Goal: Complete application form

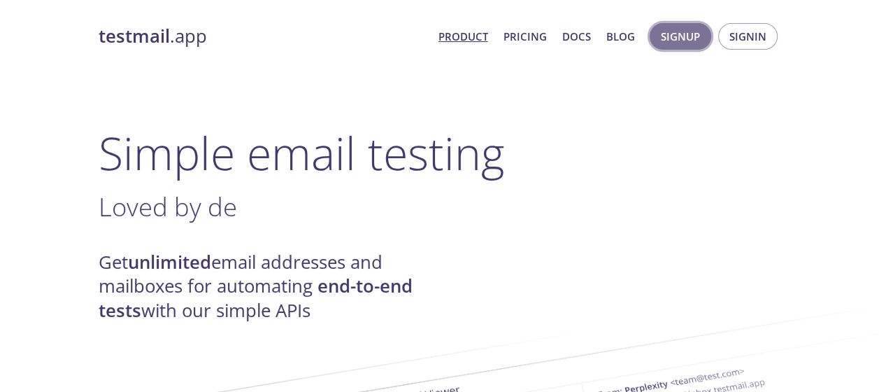
click at [684, 36] on span "Signup" at bounding box center [680, 36] width 39 height 18
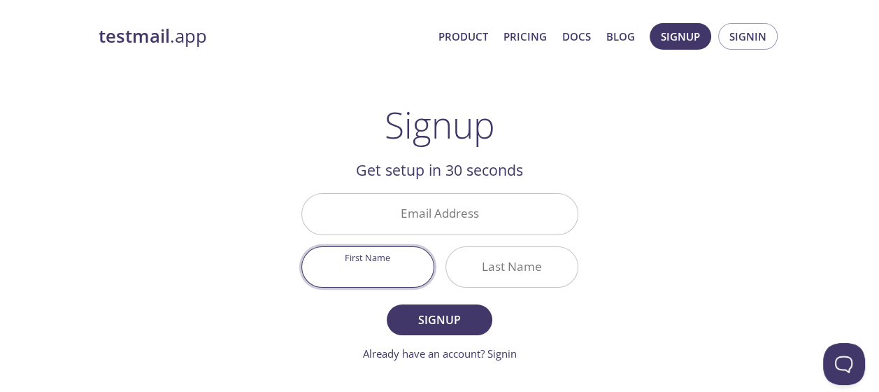
click at [378, 270] on input "First Name" at bounding box center [367, 267] width 131 height 40
type input "[PERSON_NAME]"
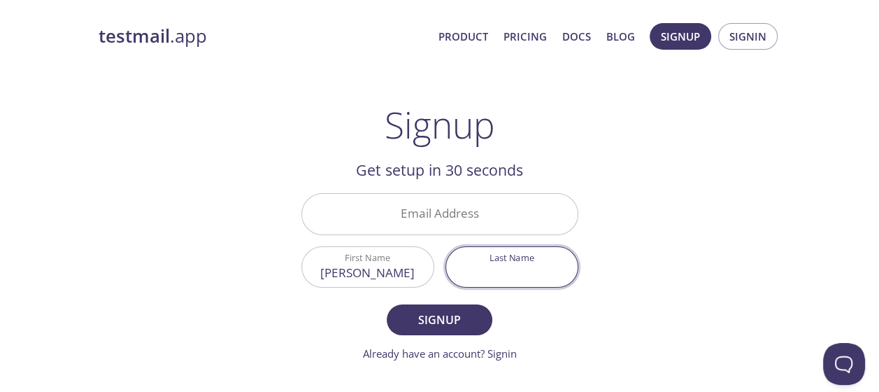
click at [499, 263] on input "Last Name" at bounding box center [511, 267] width 131 height 40
type input "[PERSON_NAME]"
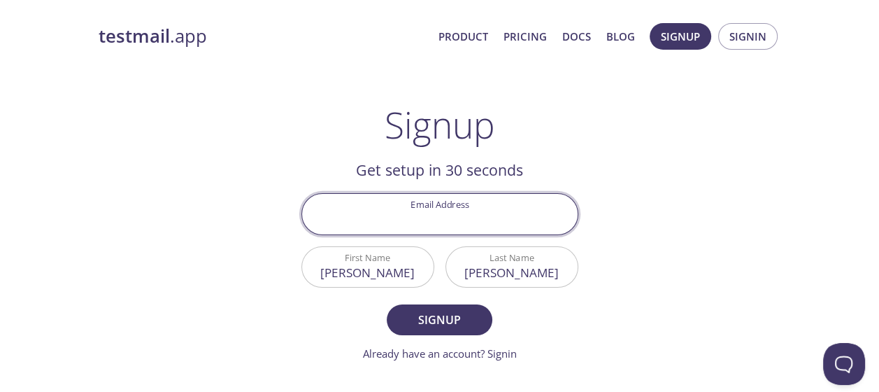
click at [417, 213] on input "Email Address" at bounding box center [439, 214] width 275 height 40
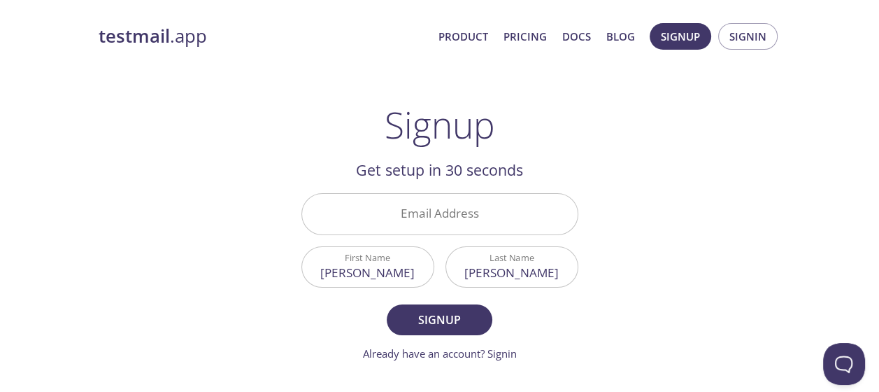
click at [585, 117] on main "Signup Get setup in 30 seconds Email Address First Name [PERSON_NAME] Name [PER…" at bounding box center [440, 232] width 310 height 258
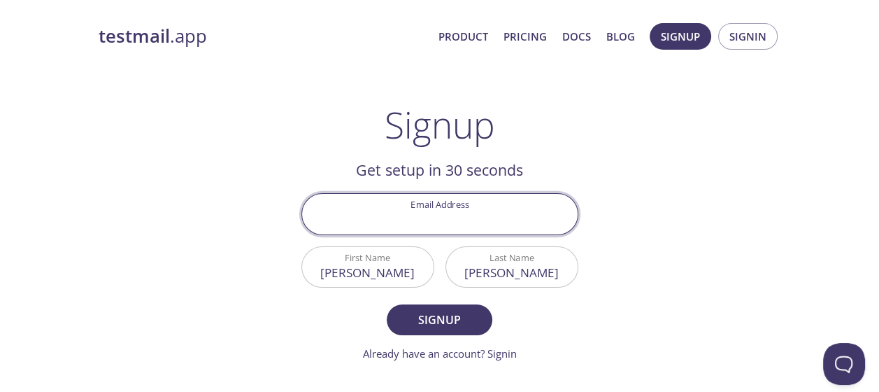
click at [433, 215] on input "Email Address" at bounding box center [439, 214] width 275 height 40
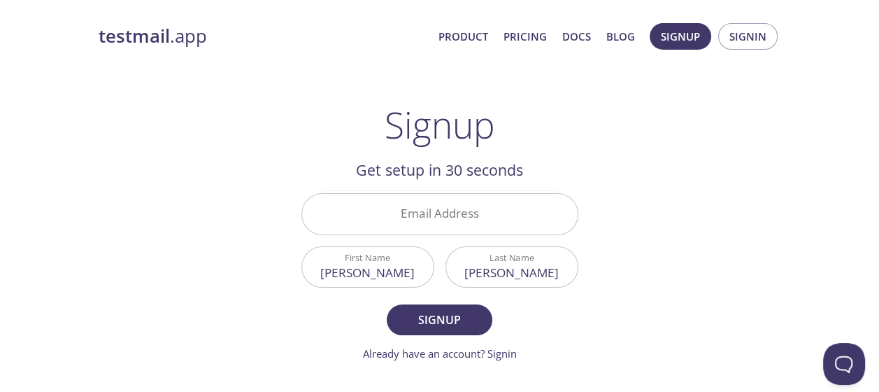
click at [551, 101] on div "testmail .app Product Pricing Docs Blog Signup Signin Signup Get setup in 30 se…" at bounding box center [440, 335] width 716 height 642
click at [478, 34] on link "Product" at bounding box center [463, 36] width 50 height 18
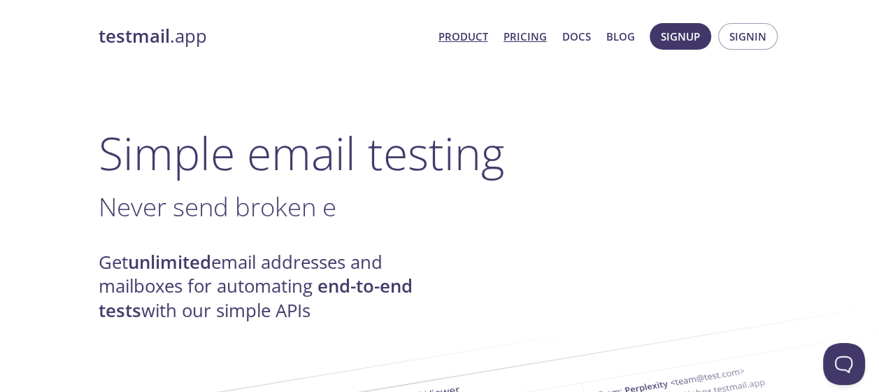
click at [529, 36] on link "Pricing" at bounding box center [524, 36] width 43 height 18
